Goal: Task Accomplishment & Management: Use online tool/utility

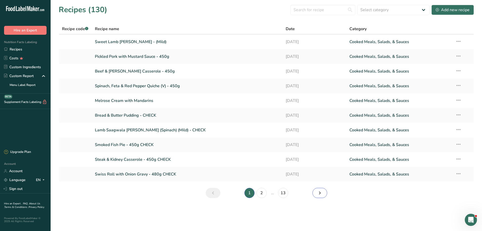
click at [317, 192] on icon "Next page" at bounding box center [320, 192] width 6 height 9
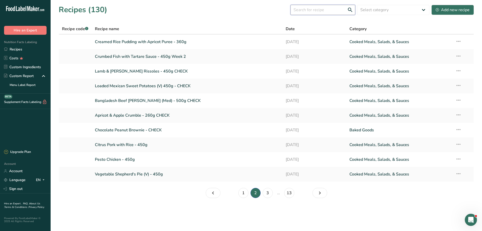
click at [314, 9] on input "text" at bounding box center [323, 10] width 65 height 10
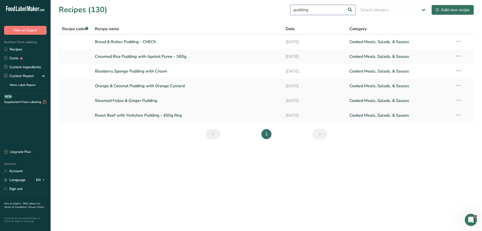
type input "pudding"
click at [109, 99] on link "Steamed Feijoa & Ginger Pudding" at bounding box center [187, 100] width 185 height 11
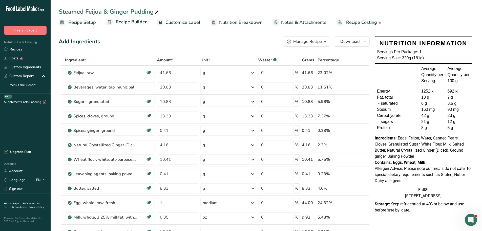
drag, startPoint x: 413, startPoint y: 57, endPoint x: 440, endPoint y: 57, distance: 27.1
click at [440, 57] on div "Serving Size: 320g (181g)" at bounding box center [423, 58] width 93 height 6
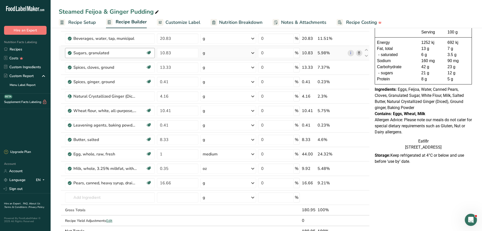
scroll to position [51, 0]
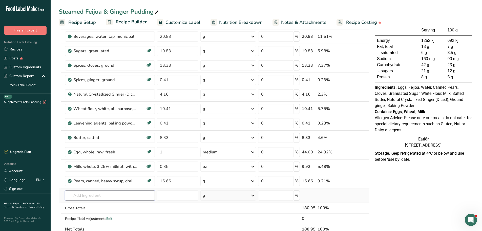
click at [80, 196] on input "text" at bounding box center [110, 195] width 90 height 10
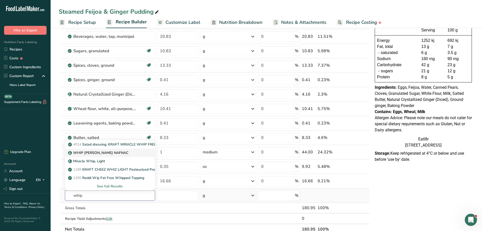
type input "whip"
click at [84, 152] on p "WHIP [PERSON_NAME] NAFNAC" at bounding box center [98, 152] width 59 height 5
type input "WHIP [PERSON_NAME] NAFNAC"
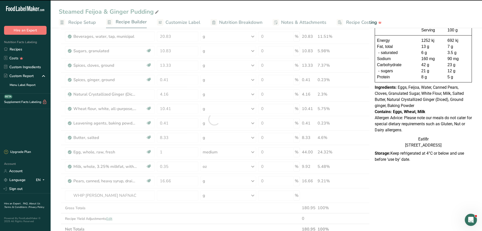
type input "0"
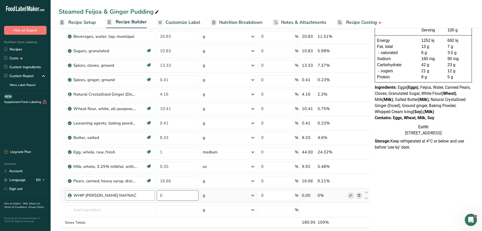
drag, startPoint x: 167, startPoint y: 196, endPoint x: 146, endPoint y: 196, distance: 20.8
click at [146, 196] on tr "WHIP [PERSON_NAME] NAFNAC 0 g Weight Units g kg mg See more Volume Units l mL f…" at bounding box center [214, 195] width 311 height 14
click at [170, 197] on input "0" at bounding box center [177, 195] width 41 height 10
drag, startPoint x: 169, startPoint y: 197, endPoint x: 156, endPoint y: 196, distance: 13.2
click at [156, 196] on td "0" at bounding box center [177, 195] width 43 height 14
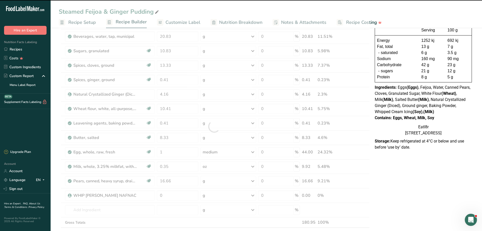
click at [170, 196] on div at bounding box center [214, 126] width 311 height 245
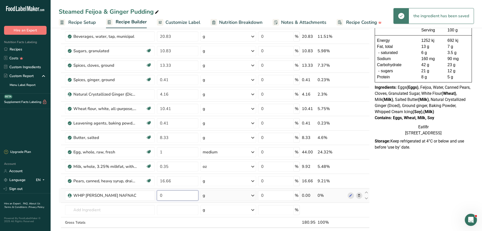
drag, startPoint x: 162, startPoint y: 195, endPoint x: 158, endPoint y: 196, distance: 3.8
click at [148, 192] on div "Ingredient * Amount * Unit * Waste * .a-a{fill:#347362;}.b-a{fill:#fff;} Grams …" at bounding box center [214, 126] width 311 height 245
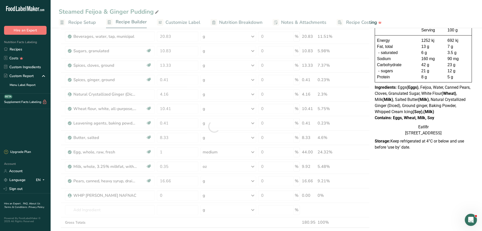
click at [167, 192] on div at bounding box center [214, 126] width 311 height 245
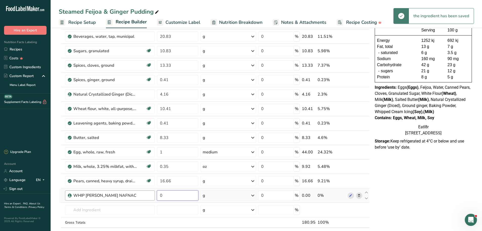
drag, startPoint x: 180, startPoint y: 196, endPoint x: 143, endPoint y: 196, distance: 37.0
click at [143, 196] on tr "WHIP [PERSON_NAME] NAFNAC 0 g Weight Units g kg mg See more Volume Units l mL f…" at bounding box center [214, 195] width 311 height 14
type input "16.6"
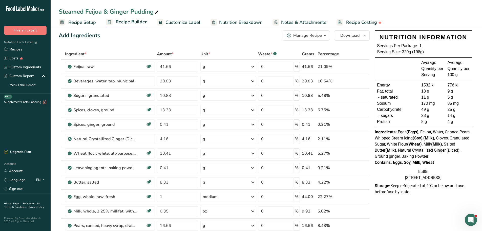
scroll to position [0, 0]
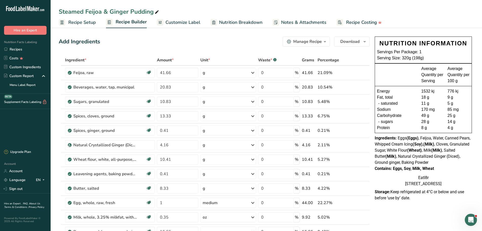
drag, startPoint x: 423, startPoint y: 57, endPoint x: 436, endPoint y: 57, distance: 12.9
click at [436, 57] on div "Serving Size: 320g (198g)" at bounding box center [423, 58] width 93 height 6
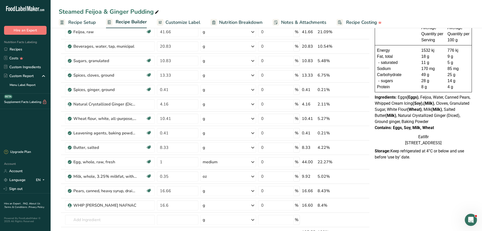
scroll to position [68, 0]
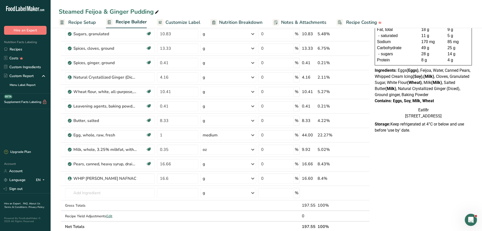
click at [430, 152] on div "NUTRITION INFORMATION Servings Per Package: 1 Serving Size: 320g (198g) Average…" at bounding box center [423, 186] width 101 height 439
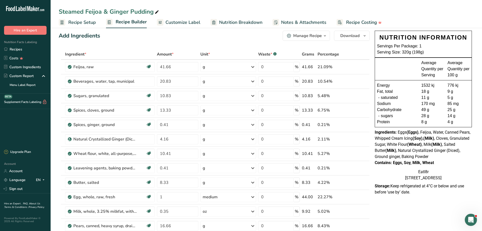
scroll to position [0, 0]
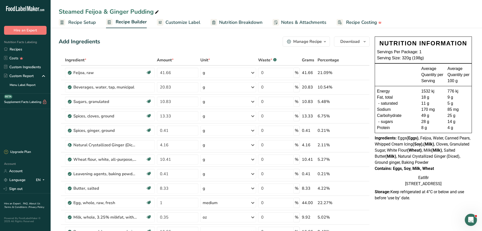
click at [184, 23] on span "Customize Label" at bounding box center [183, 22] width 35 height 7
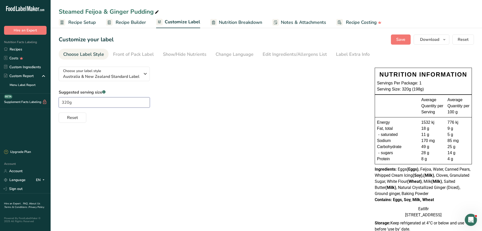
drag, startPoint x: 66, startPoint y: 103, endPoint x: 59, endPoint y: 103, distance: 6.6
click at [59, 103] on input "320g" at bounding box center [104, 102] width 91 height 10
type input "200g"
click at [401, 37] on span "Save" at bounding box center [400, 39] width 9 height 6
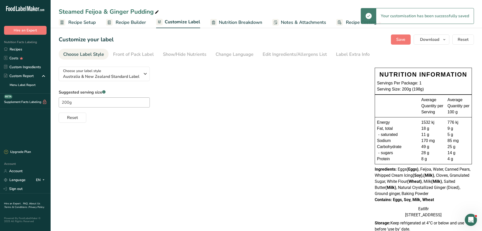
click at [129, 23] on span "Recipe Builder" at bounding box center [131, 22] width 30 height 7
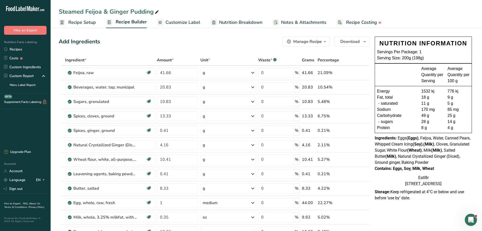
click at [183, 21] on span "Customize Label" at bounding box center [183, 22] width 35 height 7
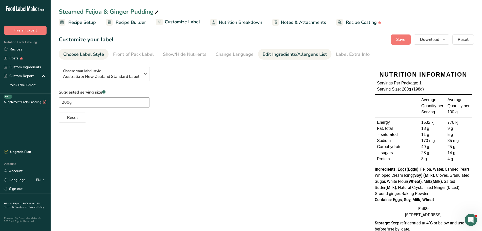
click at [297, 53] on div "Edit Ingredients/Allergens List" at bounding box center [295, 54] width 64 height 7
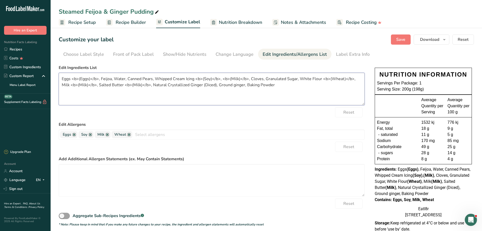
click at [220, 79] on textarea "Eggs <b>(Eggs)</b>, Feijoa, Water, Canned Pears, Whipped Cream Icing <b>(Soy)</…" at bounding box center [212, 89] width 306 height 32
click at [296, 82] on textarea "Eggs <b>(Eggs)</b>, Feijoa, Water, Canned Pears, Whipped Cream Icing <b>(Soy)</…" at bounding box center [212, 89] width 306 height 32
type textarea "Eggs <b>(Eggs)</b>, Feijoa, Water, Canned Pears, Whipped Cream Icing <b>(Soy)</…"
click at [405, 42] on span "Save" at bounding box center [400, 39] width 9 height 6
click at [128, 19] on span "Recipe Builder" at bounding box center [131, 22] width 30 height 7
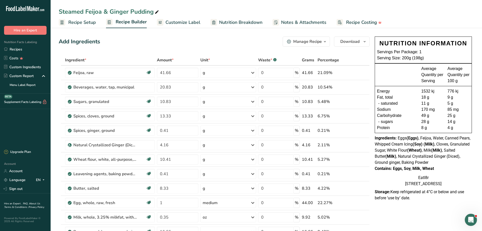
click at [459, 161] on div "Ingredients: Eggs (Eggs) , Feijoa, Water, Canned Pears, Whipped Cream Icing (So…" at bounding box center [423, 150] width 97 height 30
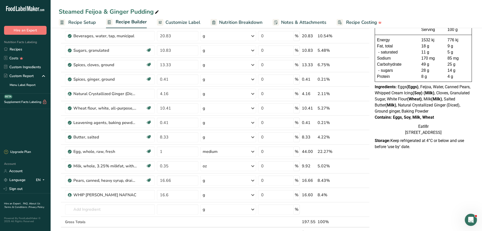
scroll to position [17, 0]
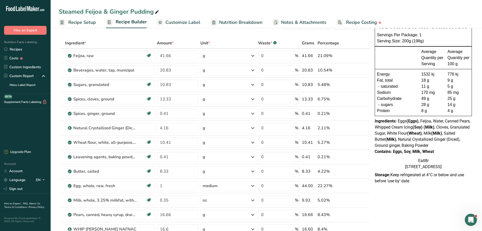
click at [442, 160] on div "Eatl8r [STREET_ADDRESS]" at bounding box center [423, 163] width 97 height 12
drag, startPoint x: 394, startPoint y: 150, endPoint x: 435, endPoint y: 150, distance: 40.8
click at [435, 150] on div "Contains: Eggs, Soy, Milk, Wheat" at bounding box center [423, 151] width 97 height 6
copy div "Eggs, Soy, Milk, Wheat"
drag, startPoint x: 421, startPoint y: 135, endPoint x: 421, endPoint y: 132, distance: 3.1
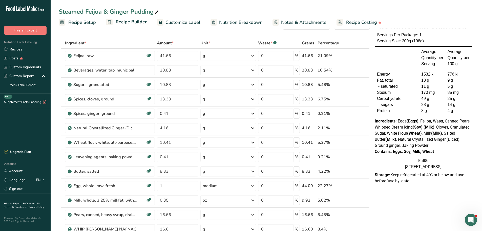
click at [421, 134] on b "(Wheat)" at bounding box center [414, 133] width 15 height 5
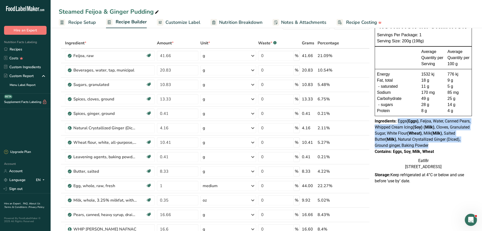
drag, startPoint x: 398, startPoint y: 121, endPoint x: 447, endPoint y: 144, distance: 53.3
click at [447, 144] on div "Ingredients: Eggs (Eggs) , Feijoa, Water, Canned Pears, Whipped Cream Icing (So…" at bounding box center [423, 133] width 97 height 30
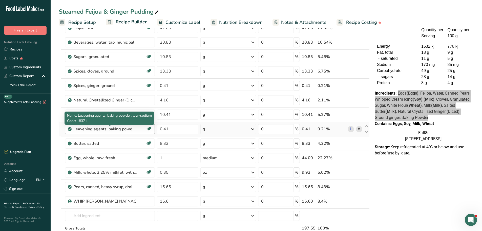
scroll to position [51, 0]
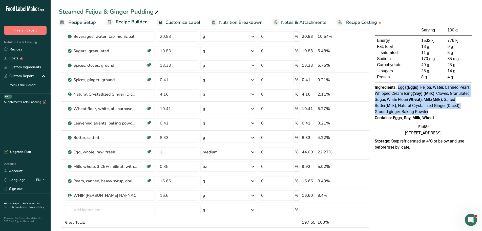
drag, startPoint x: 478, startPoint y: 134, endPoint x: 433, endPoint y: 133, distance: 45.8
click at [478, 134] on section "Add Ingredients Manage Recipe Delete Recipe Duplicate Recipe Scale Recipe Save …" at bounding box center [267, 204] width 432 height 456
drag, startPoint x: 398, startPoint y: 88, endPoint x: 419, endPoint y: 110, distance: 30.4
click at [419, 110] on div "Ingredients: Eggs (Eggs) , Feijoa, Water, Canned Pears, Whipped Cream Icing (So…" at bounding box center [423, 99] width 97 height 30
copy span "Eggs (Eggs) , Feijoa, Water, Canned Pears, Whipped Cream Icing (Soy) (Milk) , C…"
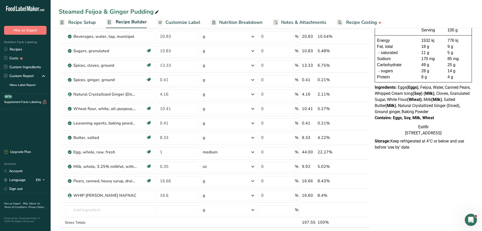
click at [441, 150] on p "Storage: Keep refrigerated at 4°C or below and use before ‘use by’ date." at bounding box center [423, 144] width 97 height 12
click at [14, 50] on link "Recipes" at bounding box center [25, 49] width 51 height 9
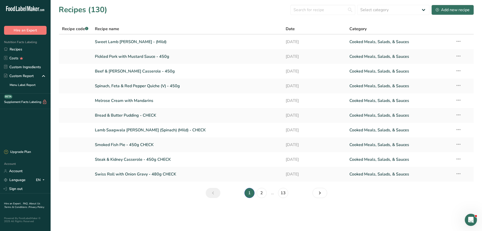
click at [114, 188] on section "Recipes (130) Select category All Baked Goods [GEOGRAPHIC_DATA] Confectionery C…" at bounding box center [267, 103] width 432 height 206
click at [143, 208] on main "Recipes (130) Select category All Baked Goods [GEOGRAPHIC_DATA] Confectionery C…" at bounding box center [241, 115] width 482 height 231
